Goal: Transaction & Acquisition: Purchase product/service

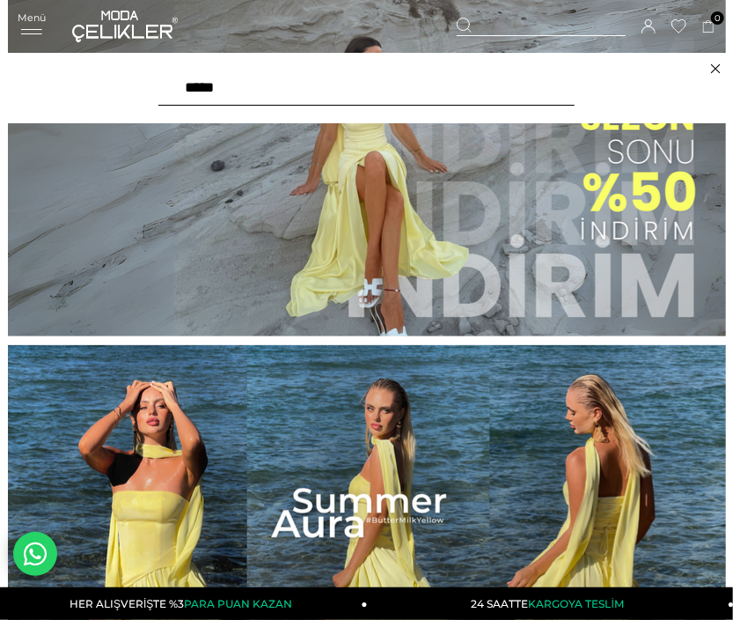
click at [377, 89] on input "text" at bounding box center [366, 87] width 416 height 35
type input "*****"
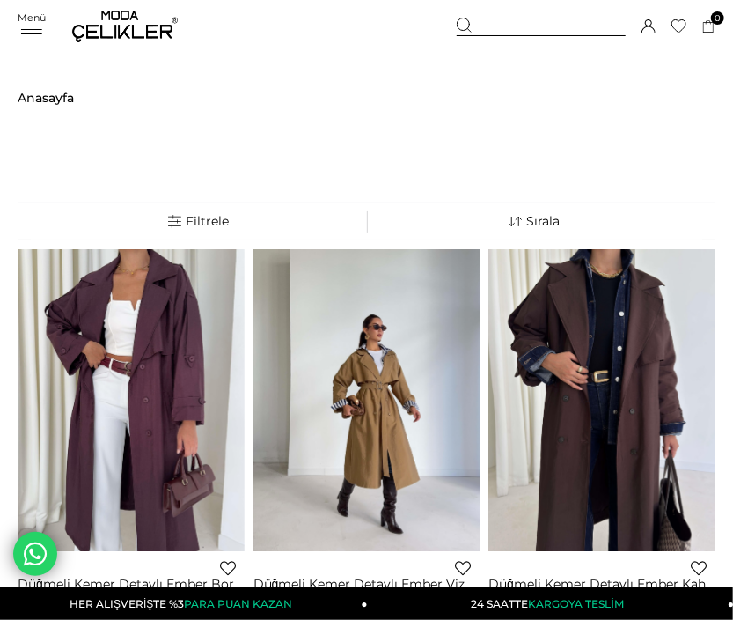
scroll to position [98, 0]
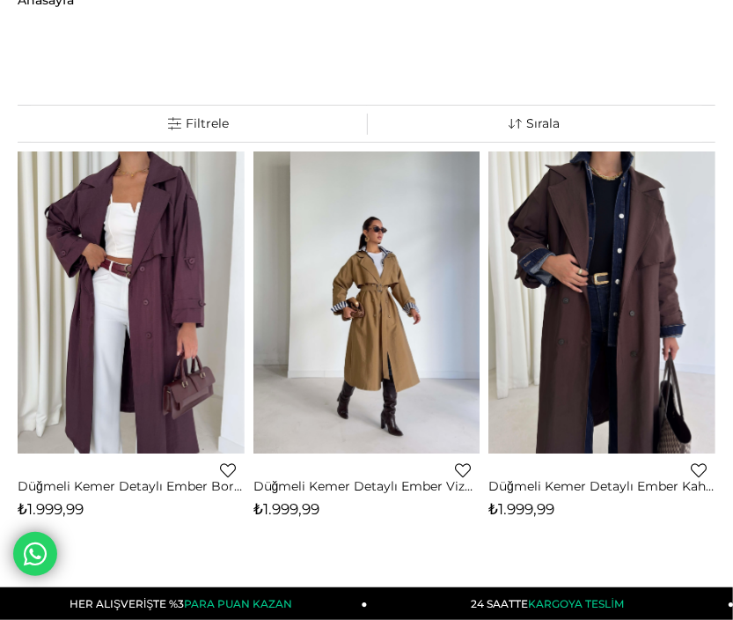
click at [370, 309] on img at bounding box center [367, 302] width 227 height 303
